Goal: Transaction & Acquisition: Obtain resource

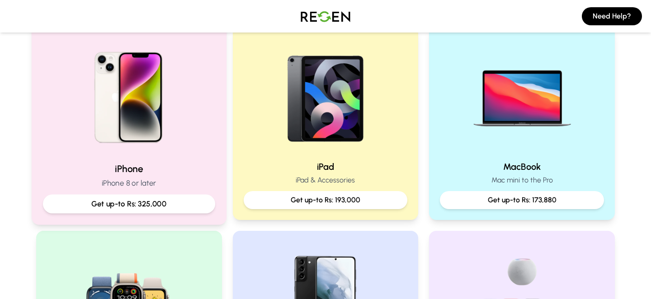
scroll to position [205, 0]
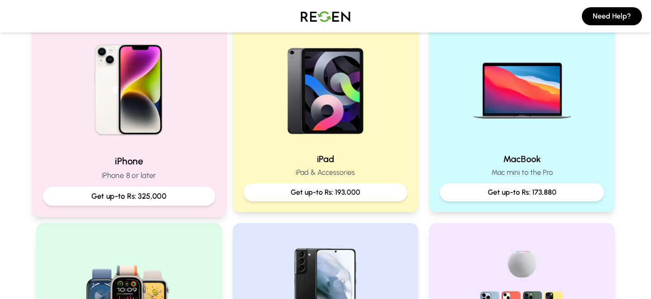
click at [134, 76] on img at bounding box center [129, 87] width 122 height 122
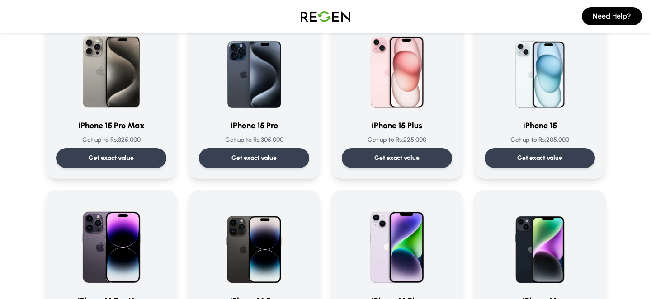
scroll to position [185, 0]
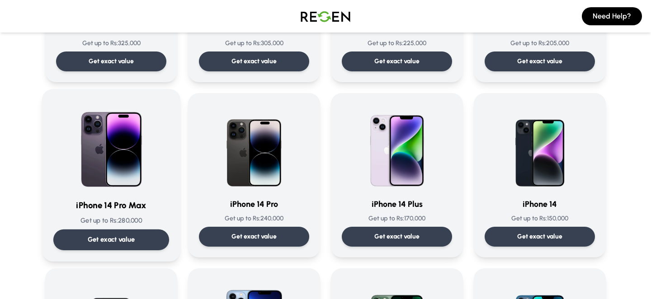
click at [105, 240] on p "Get exact value" at bounding box center [111, 239] width 47 height 9
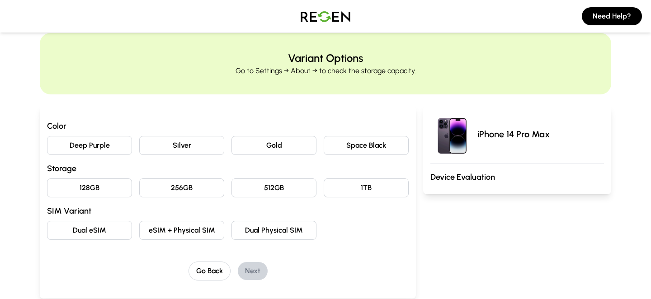
scroll to position [23, 0]
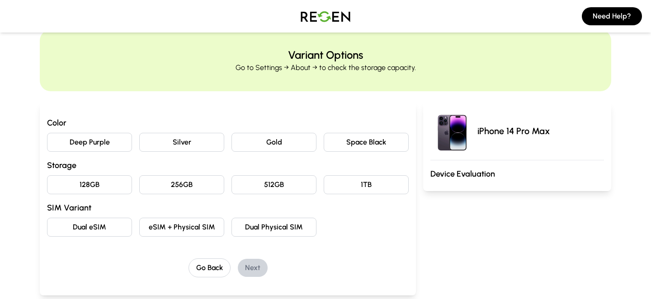
click at [106, 140] on button "Deep Purple" at bounding box center [89, 142] width 85 height 19
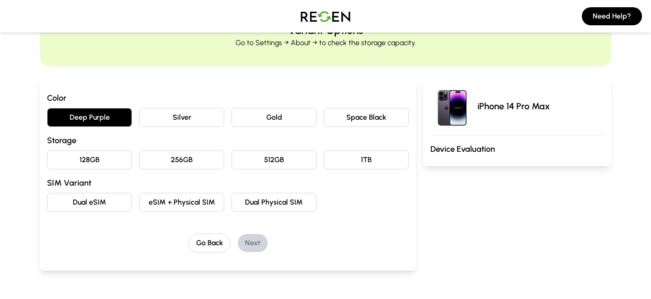
scroll to position [49, 0]
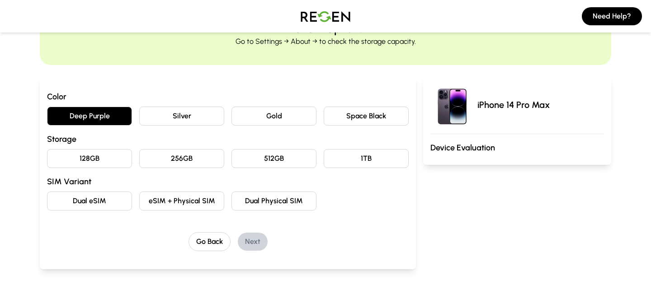
click at [187, 164] on button "256GB" at bounding box center [181, 158] width 85 height 19
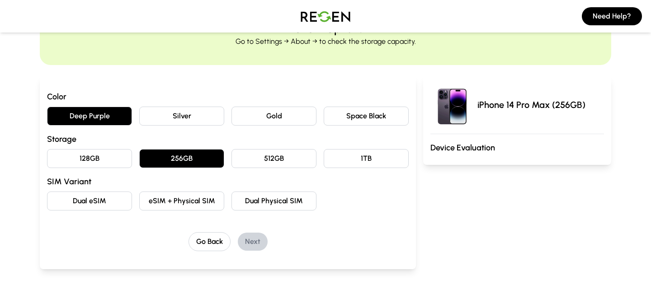
click at [183, 194] on button "eSIM + Physical SIM" at bounding box center [181, 201] width 85 height 19
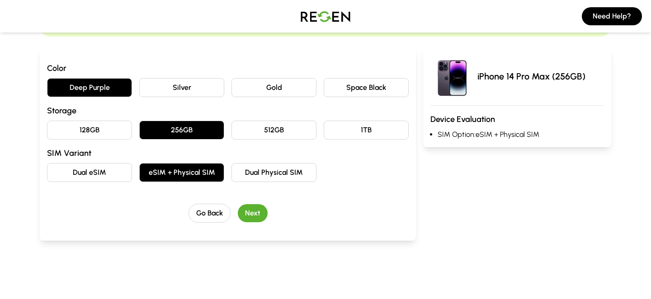
scroll to position [81, 0]
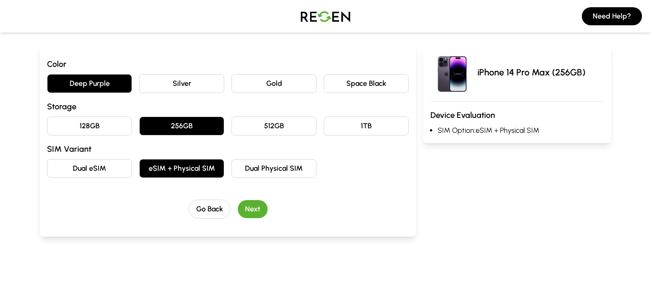
click at [253, 204] on button "Next" at bounding box center [253, 209] width 30 height 18
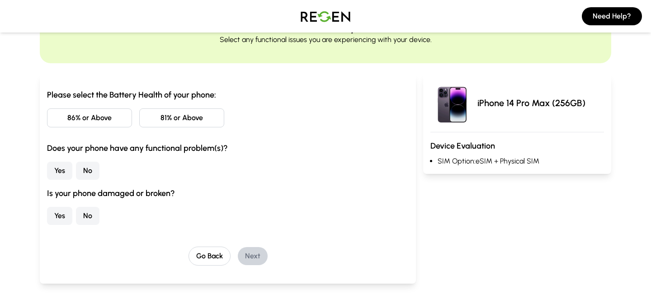
scroll to position [45, 0]
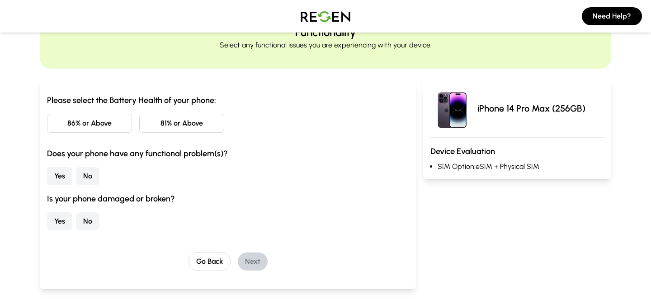
click at [84, 121] on button "86% or Above" at bounding box center [89, 123] width 85 height 19
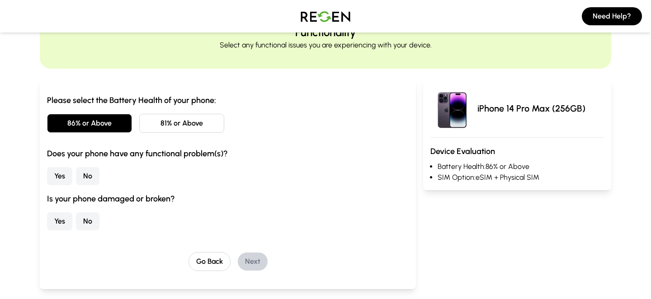
click at [80, 176] on button "No" at bounding box center [87, 176] width 23 height 18
click at [89, 219] on button "No" at bounding box center [87, 221] width 23 height 18
click at [249, 264] on button "Next" at bounding box center [253, 262] width 30 height 18
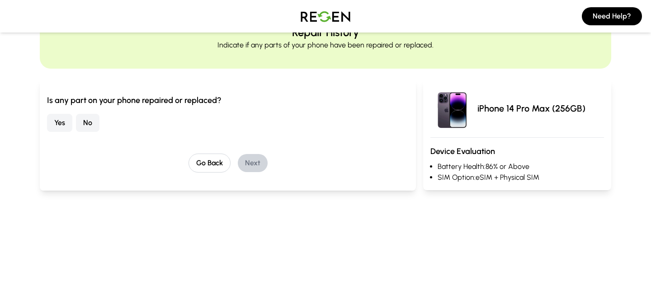
click at [88, 123] on button "No" at bounding box center [87, 123] width 23 height 18
click at [253, 163] on button "Next" at bounding box center [253, 163] width 30 height 18
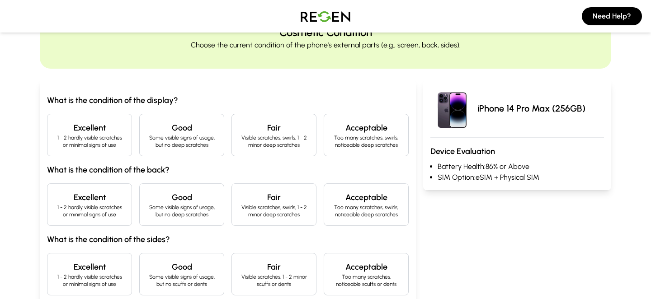
click at [85, 132] on h4 "Excellent" at bounding box center [90, 128] width 70 height 13
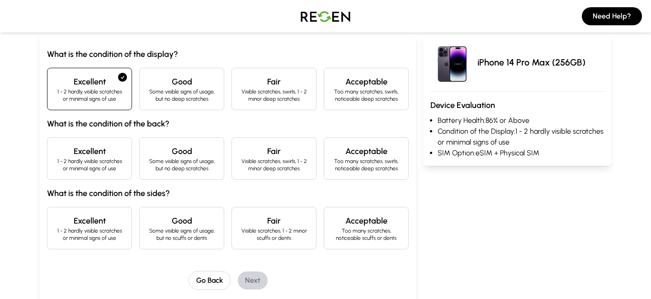
scroll to position [99, 0]
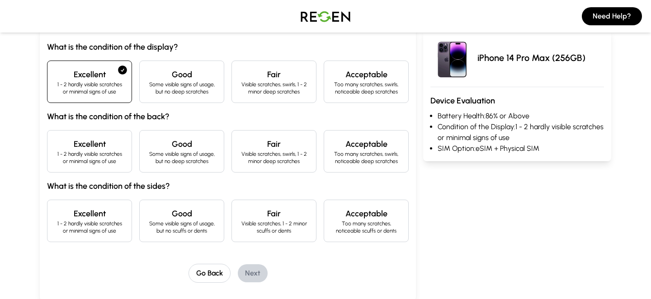
click at [94, 156] on p "1 - 2 hardly visible scratches or minimal signs of use" at bounding box center [90, 157] width 70 height 14
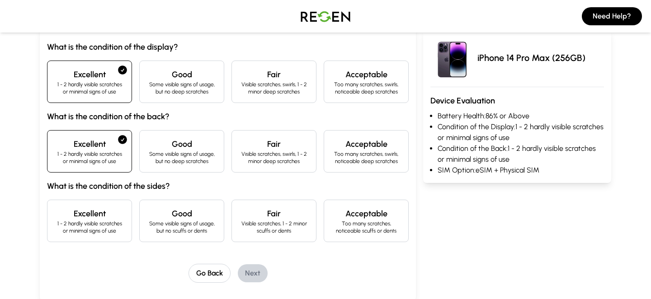
click at [95, 222] on p "1 - 2 hardly visible scratches or minimal signs of use" at bounding box center [90, 227] width 70 height 14
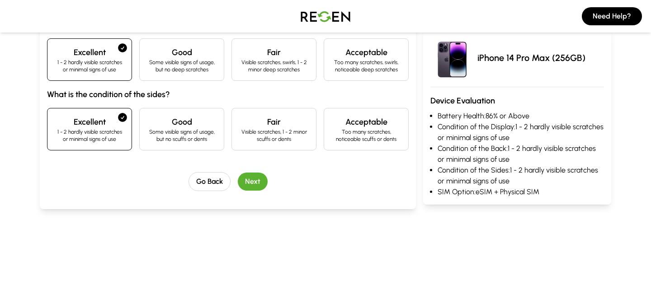
click at [250, 183] on button "Next" at bounding box center [253, 182] width 30 height 18
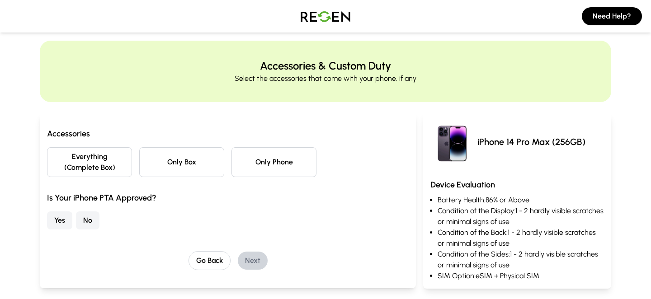
scroll to position [12, 0]
click at [80, 156] on button "Everything (Complete Box)" at bounding box center [89, 162] width 85 height 30
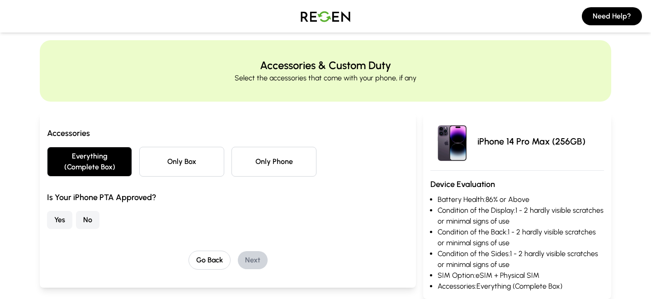
scroll to position [34, 0]
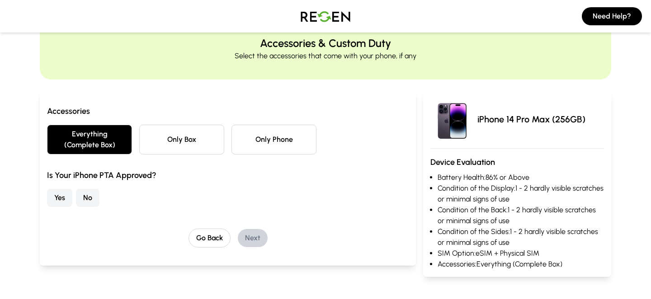
click at [62, 192] on button "Yes" at bounding box center [59, 198] width 25 height 18
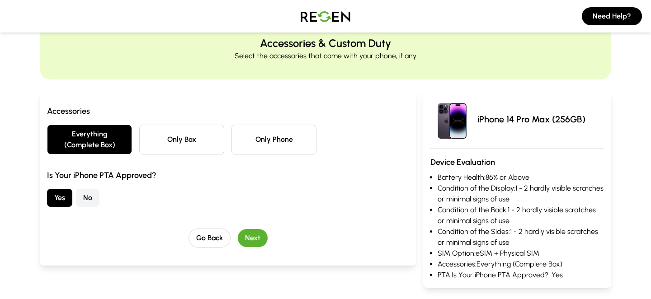
click at [253, 237] on button "Next" at bounding box center [253, 238] width 30 height 18
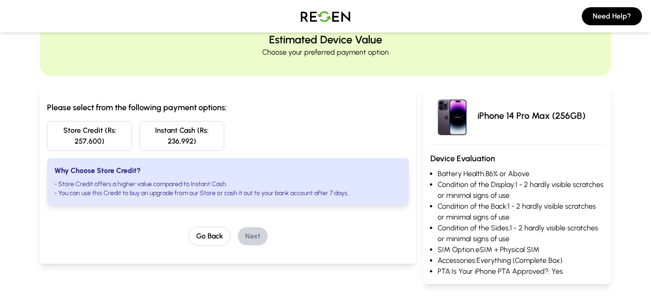
scroll to position [39, 0]
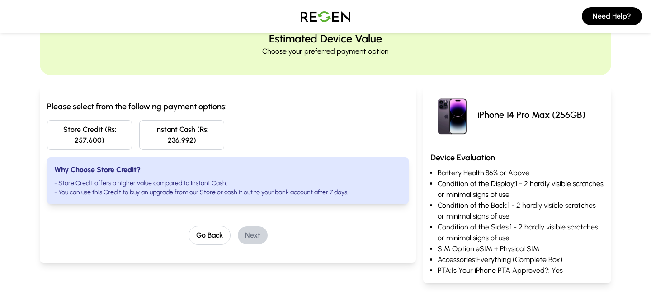
click at [90, 146] on button "Store Credit (Rs: 257,600)" at bounding box center [89, 135] width 85 height 30
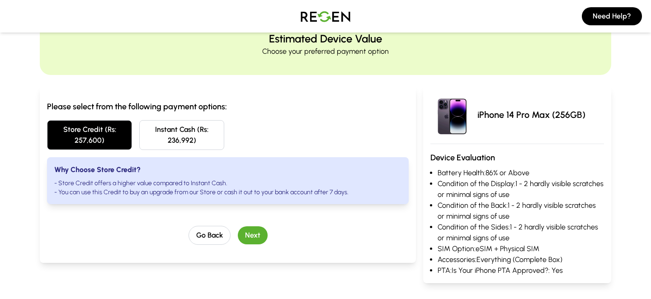
click at [172, 137] on button "Instant Cash (Rs: 236,992)" at bounding box center [181, 135] width 85 height 30
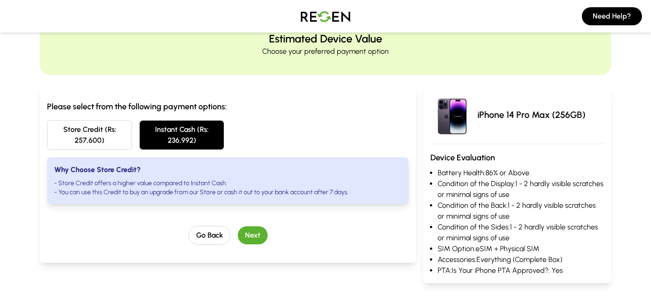
click at [29, 124] on div "Estimated Device Value Choose your preferred payment option Please select from …" at bounding box center [325, 149] width 651 height 271
click at [98, 135] on button "Store Credit (Rs: 257,600)" at bounding box center [89, 135] width 85 height 30
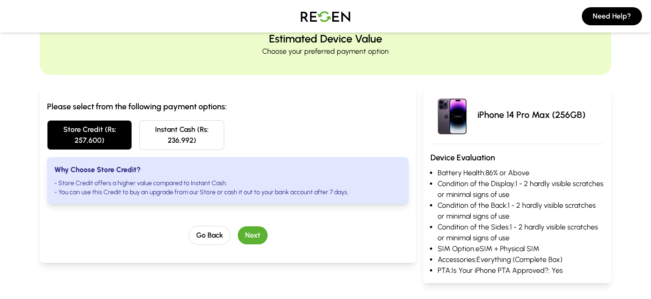
click at [176, 135] on button "Instant Cash (Rs: 236,992)" at bounding box center [181, 135] width 85 height 30
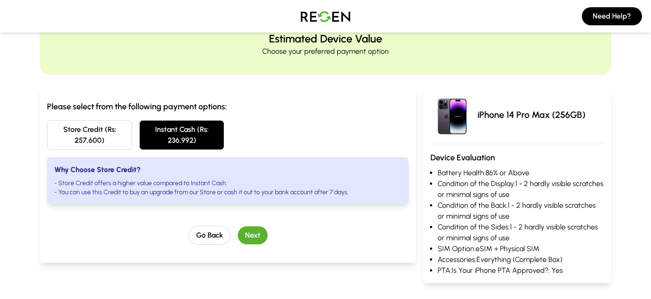
click at [247, 230] on button "Next" at bounding box center [253, 235] width 30 height 18
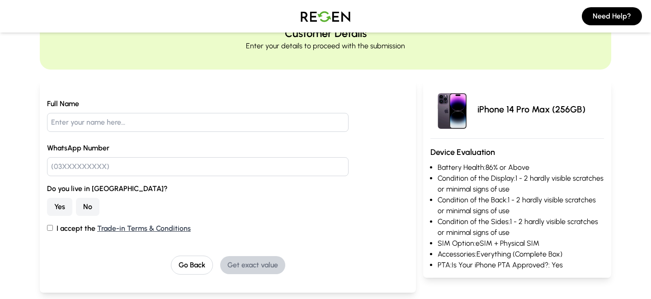
scroll to position [53, 0]
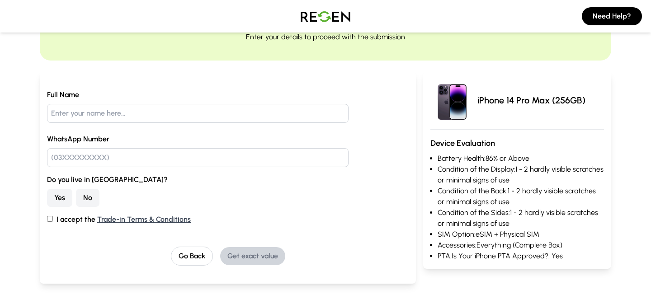
click at [93, 200] on button "No" at bounding box center [87, 198] width 23 height 18
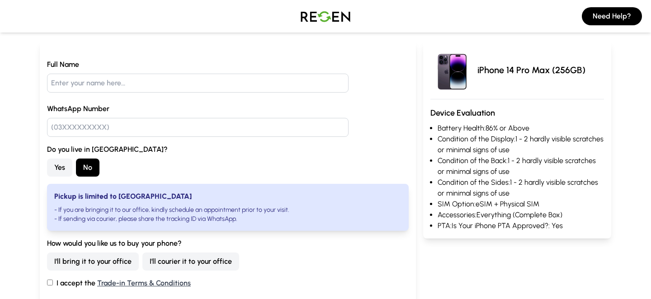
scroll to position [122, 0]
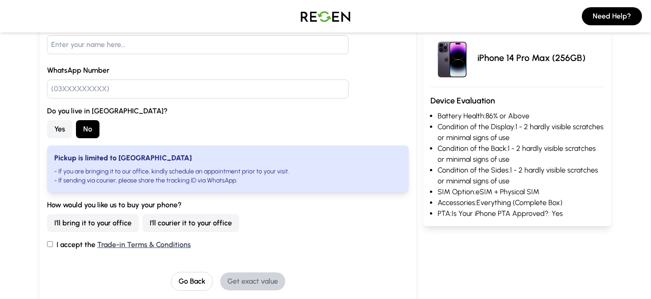
click at [204, 229] on button "I'll courier it to your office" at bounding box center [190, 223] width 97 height 18
click at [67, 226] on button "I'll bring it to your office" at bounding box center [93, 223] width 92 height 18
click at [174, 230] on button "I'll courier it to your office" at bounding box center [190, 223] width 97 height 18
click at [52, 244] on input "I accept the Trade-in Terms & Conditions" at bounding box center [50, 244] width 6 height 6
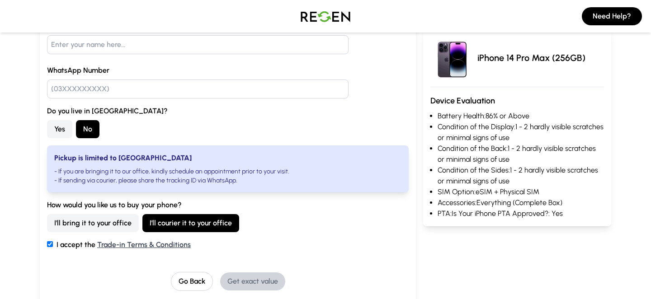
checkbox input "true"
click at [87, 100] on div "Full Name WhatsApp Number Do you live in Lahore? Yes No Pickup is limited to La…" at bounding box center [227, 136] width 361 height 230
click at [89, 94] on input "text" at bounding box center [197, 89] width 301 height 19
click at [93, 38] on input "text" at bounding box center [197, 44] width 301 height 19
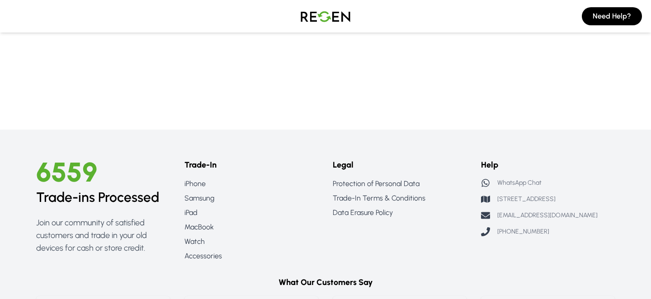
scroll to position [518, 0]
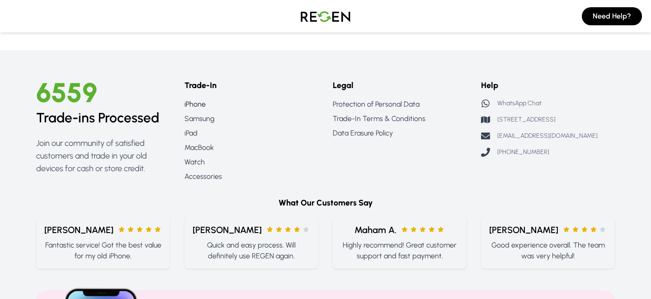
click at [193, 103] on link "iPhone" at bounding box center [251, 104] width 134 height 11
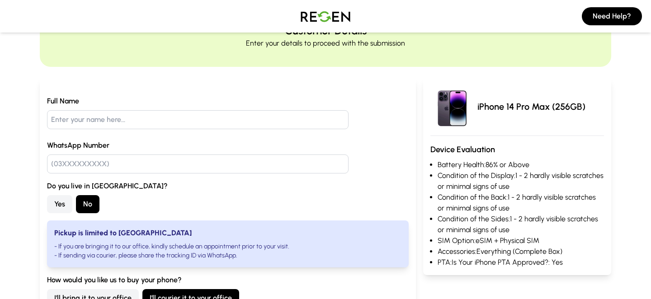
scroll to position [0, 0]
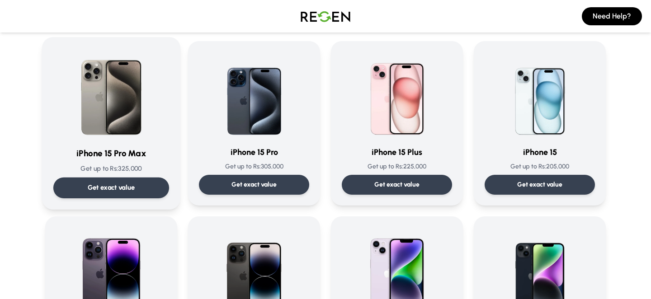
scroll to position [56, 0]
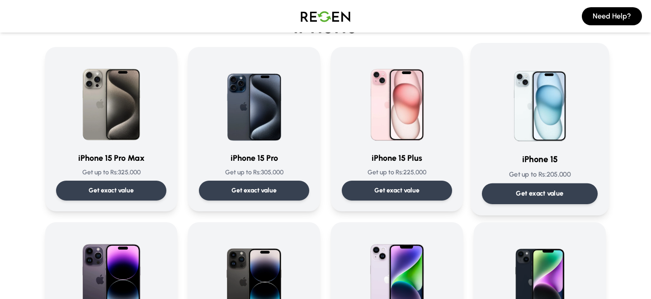
click at [531, 188] on div "Get exact value" at bounding box center [540, 193] width 116 height 21
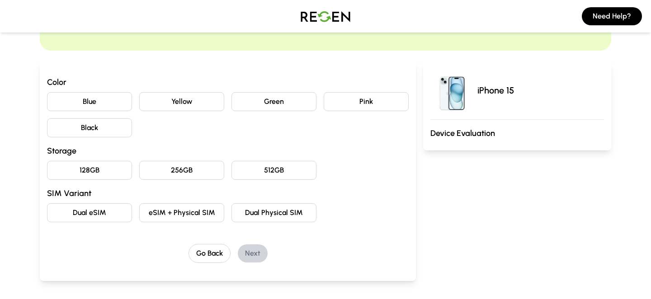
scroll to position [64, 0]
click at [163, 102] on button "Yellow" at bounding box center [181, 101] width 85 height 19
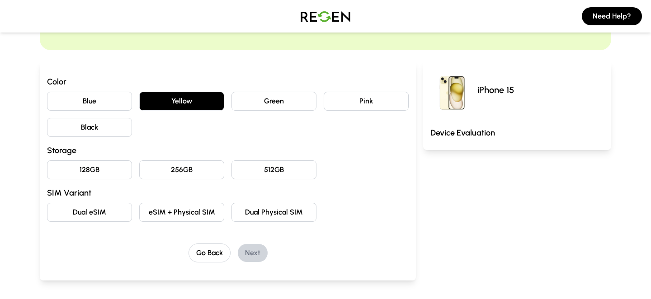
click at [118, 174] on button "128GB" at bounding box center [89, 169] width 85 height 19
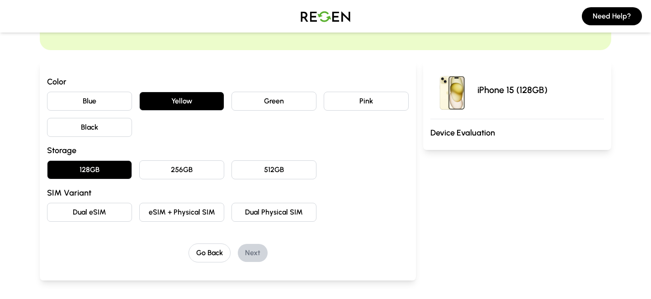
click at [189, 214] on button "eSIM + Physical SIM" at bounding box center [181, 212] width 85 height 19
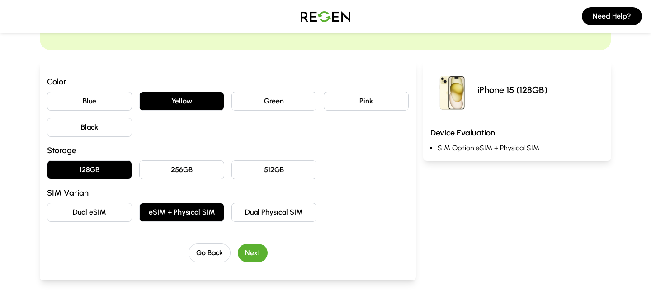
click at [257, 255] on button "Next" at bounding box center [253, 253] width 30 height 18
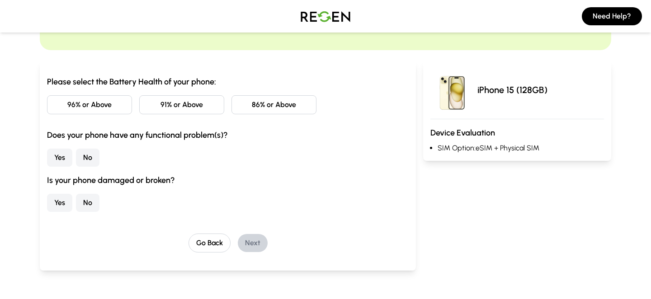
click at [169, 108] on button "91% or Above" at bounding box center [181, 104] width 85 height 19
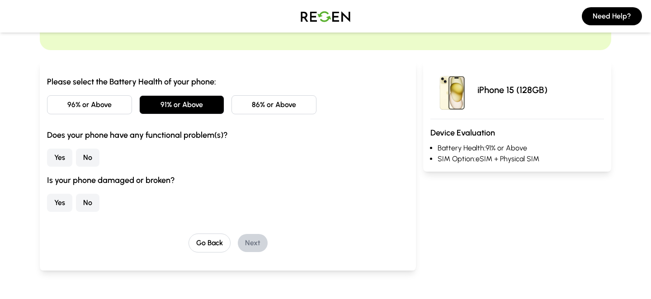
click at [89, 159] on button "No" at bounding box center [87, 158] width 23 height 18
click at [84, 201] on button "No" at bounding box center [87, 203] width 23 height 18
click at [255, 240] on button "Next" at bounding box center [253, 243] width 30 height 18
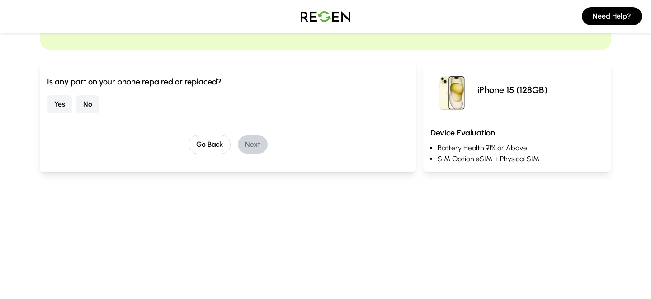
click at [87, 99] on button "No" at bounding box center [87, 104] width 23 height 18
click at [254, 135] on div "Go Back Next" at bounding box center [227, 144] width 361 height 19
click at [254, 144] on button "Next" at bounding box center [253, 145] width 30 height 18
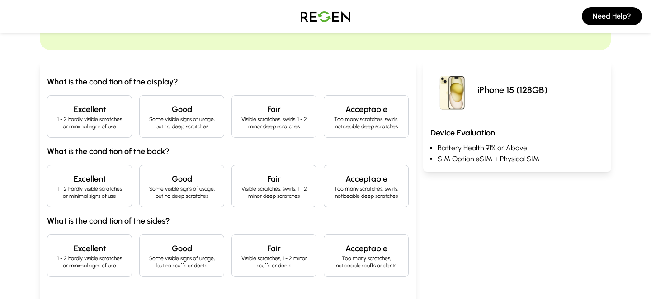
click at [86, 113] on h4 "Excellent" at bounding box center [90, 109] width 70 height 13
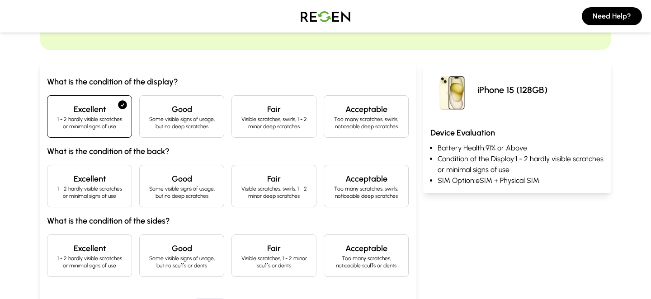
click at [89, 181] on h4 "Excellent" at bounding box center [90, 179] width 70 height 13
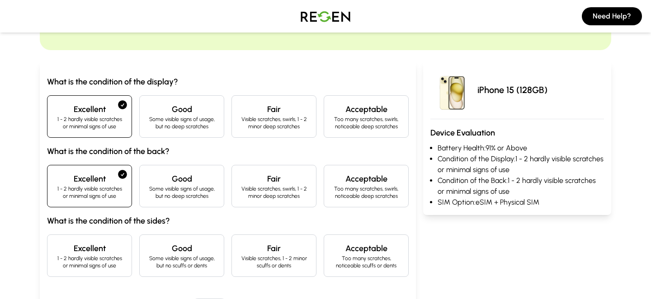
click at [94, 256] on p "1 - 2 hardly visible scratches or minimal signs of use" at bounding box center [90, 262] width 70 height 14
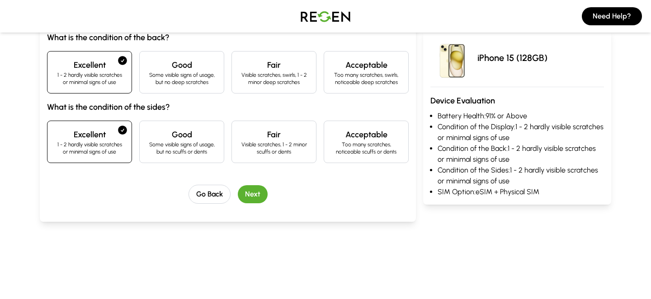
click at [251, 192] on button "Next" at bounding box center [253, 194] width 30 height 18
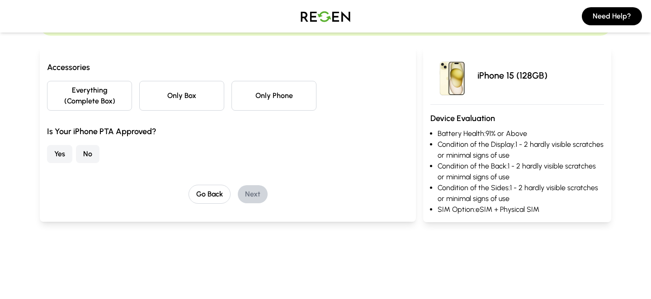
scroll to position [56, 0]
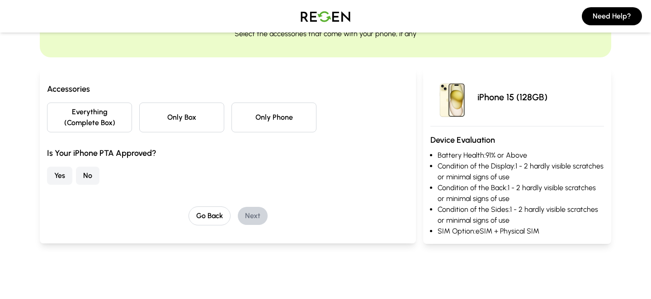
click at [89, 111] on button "Everything (Complete Box)" at bounding box center [89, 118] width 85 height 30
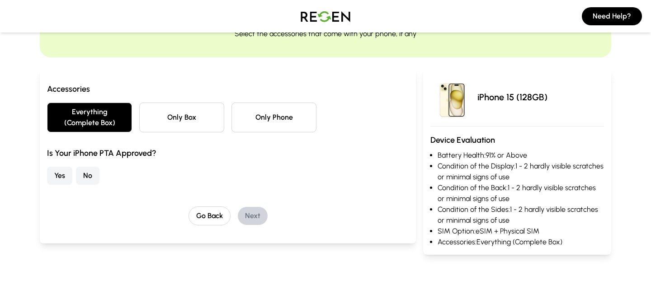
click at [63, 174] on button "Yes" at bounding box center [59, 176] width 25 height 18
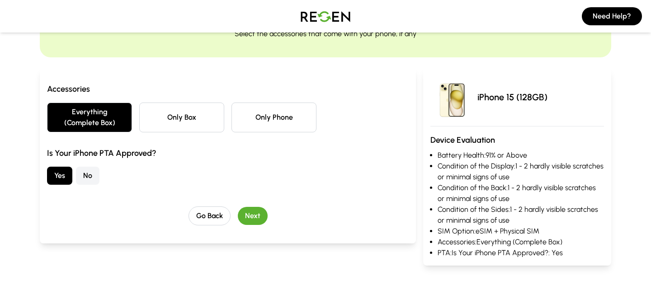
click at [258, 215] on button "Next" at bounding box center [253, 216] width 30 height 18
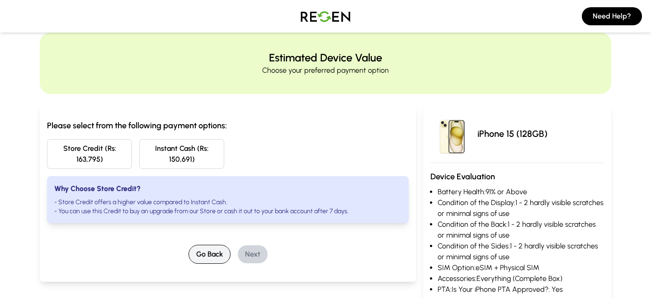
scroll to position [15, 0]
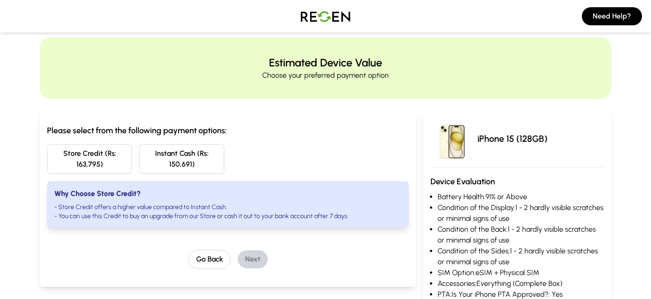
click at [68, 150] on button "Store Credit (Rs: 163,795)" at bounding box center [89, 159] width 85 height 30
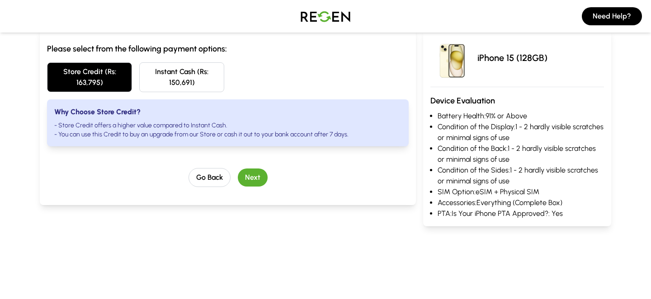
scroll to position [0, 0]
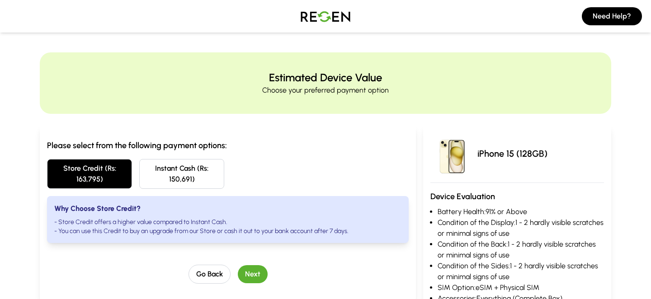
click at [263, 274] on button "Next" at bounding box center [253, 274] width 30 height 18
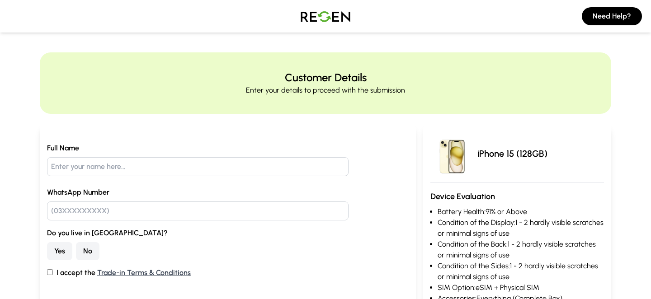
click at [318, 25] on img at bounding box center [325, 16] width 63 height 25
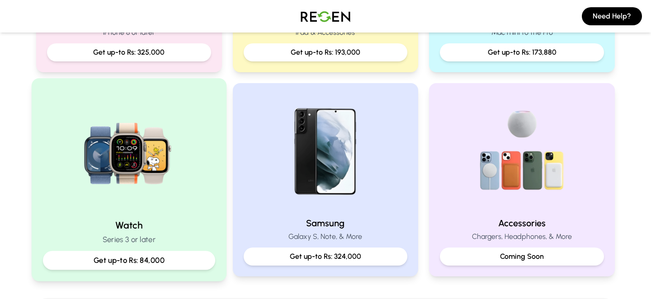
scroll to position [380, 0]
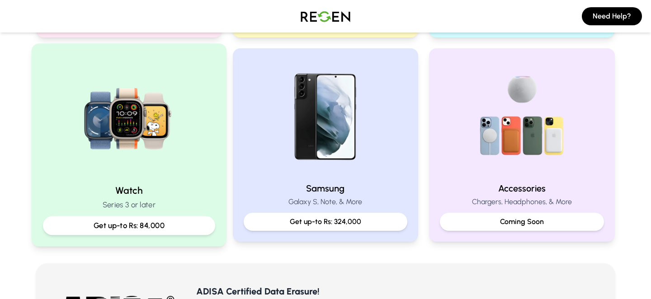
click at [125, 89] on img at bounding box center [129, 116] width 122 height 122
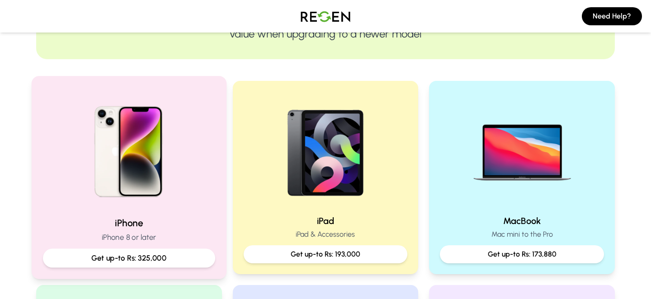
scroll to position [182, 0]
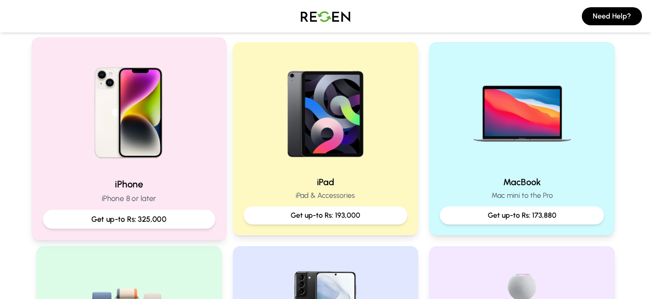
click at [134, 97] on img at bounding box center [129, 110] width 122 height 122
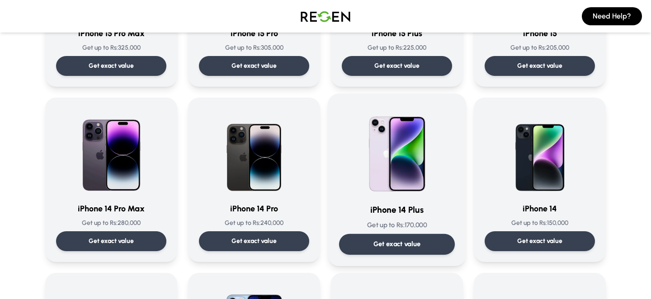
scroll to position [196, 0]
